Goal: Information Seeking & Learning: Check status

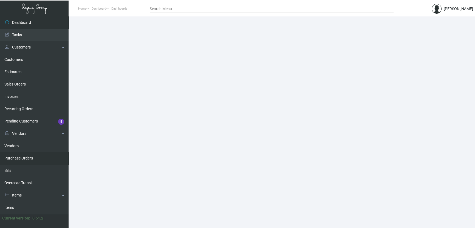
click at [32, 161] on link "Purchase Orders" at bounding box center [34, 158] width 68 height 12
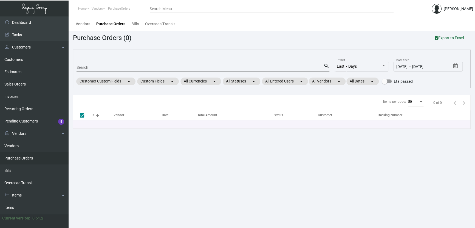
click at [116, 67] on input "Search" at bounding box center [199, 67] width 247 height 4
type input "101"
checkbox input "false"
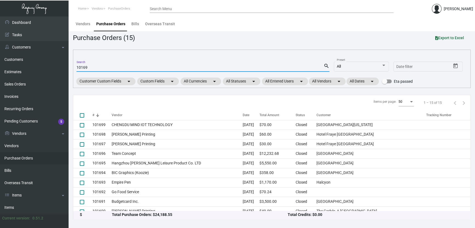
click at [83, 67] on input "10169" at bounding box center [199, 67] width 247 height 4
type input "101169"
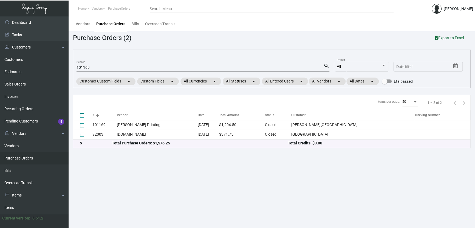
click at [141, 196] on main "Vendors Purchase Orders Bills Overseas Transit Purchase Orders (2) Export to Ex…" at bounding box center [271, 122] width 406 height 212
drag, startPoint x: 177, startPoint y: 169, endPoint x: 178, endPoint y: 166, distance: 3.1
click at [178, 166] on main "Vendors Purchase Orders Bills Overseas Transit Purchase Orders (2) Export to Ex…" at bounding box center [271, 122] width 406 height 212
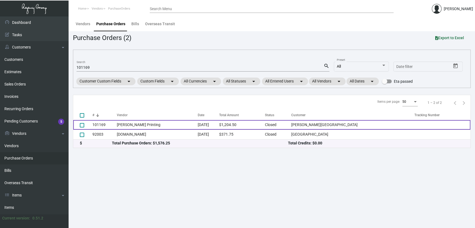
click at [130, 125] on td "Werner Printing" at bounding box center [157, 125] width 81 height 10
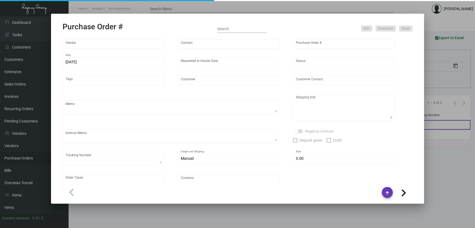
type input "Werner Printing"
type input "Bob Werner"
type input "101169"
type input "9/26/2023"
type input "10/16/2023"
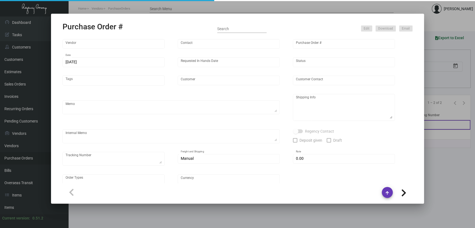
type input "Walker Hotel Greenwich Village"
type input "Christoph Duerrbeck"
type textarea "$200 die fee deducted for actual job; reference quote dated 9/13/23. The foil M…"
type textarea "Walker Hotel Greenwich Village - Christoph Duerrbeck 52 West 13 Street New York…"
type textarea "9/26/23 - Sample to Werner - 1Z1AY2760392729392 9/29/23 - Art approved vendor's…"
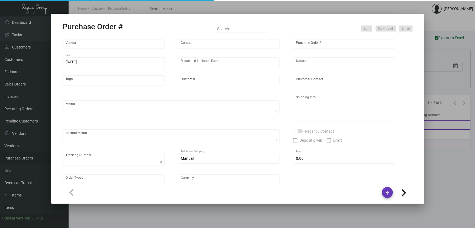
type input "$ 0.00"
type input "United States Dollar $"
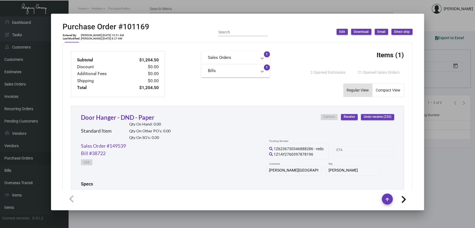
scroll to position [274, 0]
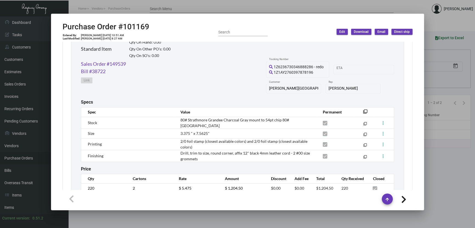
click at [141, 14] on mat-dialog-container "Purchase Order #101169 Entered By: Carmen Louie 9/26/23, 10:51 AM Last Modified…" at bounding box center [237, 112] width 373 height 196
click at [139, 7] on div at bounding box center [237, 114] width 475 height 228
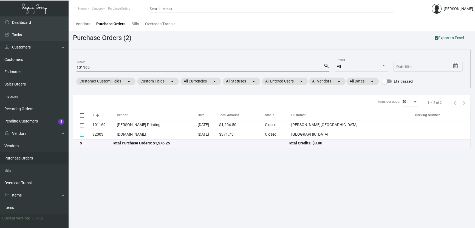
drag, startPoint x: 105, startPoint y: 67, endPoint x: 100, endPoint y: 66, distance: 5.0
click at [105, 67] on input "101169" at bounding box center [199, 67] width 247 height 4
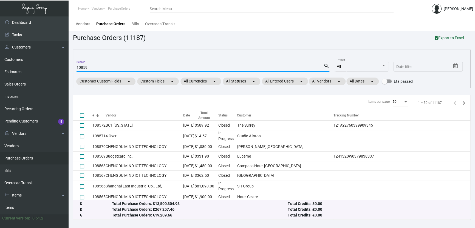
type input "10859"
checkbox input "true"
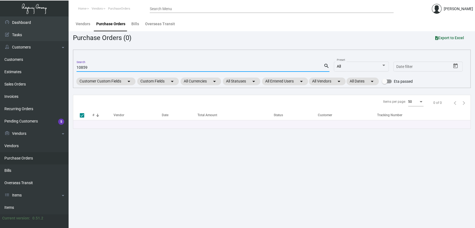
click at [120, 187] on main "Vendors Purchase Orders Bills Overseas Transit Purchase Orders (0) Export to Ex…" at bounding box center [271, 122] width 406 height 212
click at [100, 65] on input "10859" at bounding box center [199, 67] width 247 height 4
click at [77, 68] on input "10859" at bounding box center [199, 67] width 247 height 4
type input "1"
checkbox input "false"
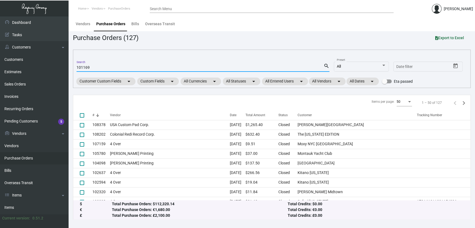
type input "101169"
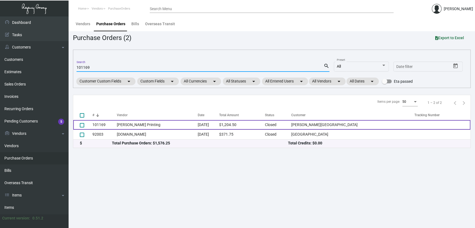
click at [155, 124] on td "Werner Printing" at bounding box center [157, 125] width 81 height 10
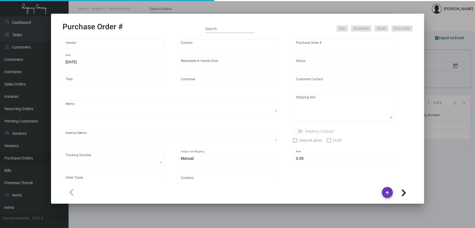
type input "Werner Printing"
type input "Bob Werner"
type input "101169"
type input "9/26/2023"
type input "10/16/2023"
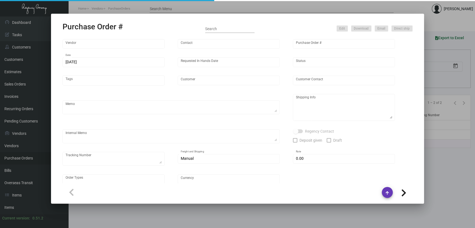
type input "Walker Hotel Greenwich Village"
type input "Christoph Duerrbeck"
type textarea "$200 die fee deducted for actual job; reference quote dated 9/13/23. The foil M…"
type textarea "Walker Hotel Greenwich Village - Christoph Duerrbeck 52 West 13 Street New York…"
type textarea "9/26/23 - Sample to Werner - 1Z1AY2760392729392 9/29/23 - Art approved vendor's…"
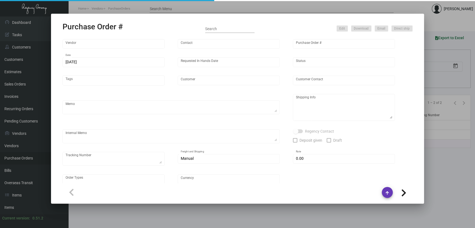
type input "$ 0.00"
type input "United States Dollar $"
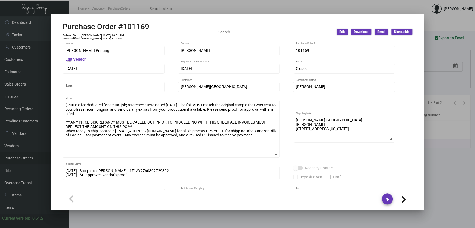
click at [292, 161] on div "Werner Printing Vendor Edit Vendor Bob Werner Contact 101169 Purchase Order # 9…" at bounding box center [237, 136] width 350 height 182
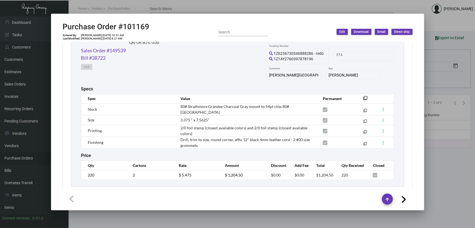
scroll to position [325, 0]
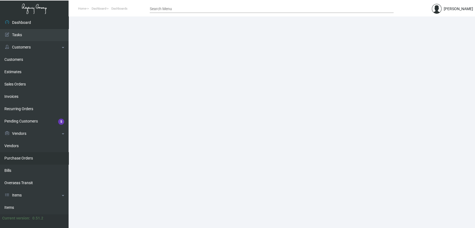
click at [34, 158] on link "Purchase Orders" at bounding box center [34, 158] width 68 height 12
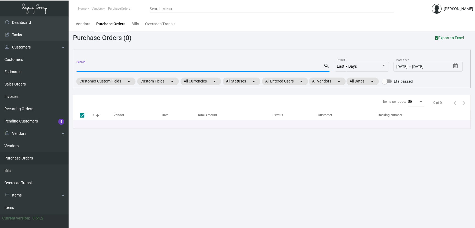
click at [81, 66] on input "Search" at bounding box center [199, 67] width 247 height 4
paste input "107884"
type input "107884"
checkbox input "false"
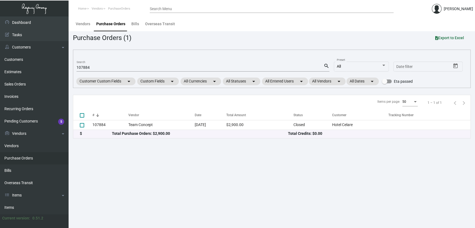
click at [240, 174] on main "Vendors Purchase Orders Bills Overseas Transit Purchase Orders (1) Export to Ex…" at bounding box center [271, 122] width 406 height 212
click at [245, 187] on main "Vendors Purchase Orders Bills Overseas Transit Purchase Orders (1) Export to Ex…" at bounding box center [271, 122] width 406 height 212
click at [121, 188] on main "Vendors Purchase Orders Bills Overseas Transit Purchase Orders (1) Export to Ex…" at bounding box center [271, 122] width 406 height 212
